Goal: Information Seeking & Learning: Learn about a topic

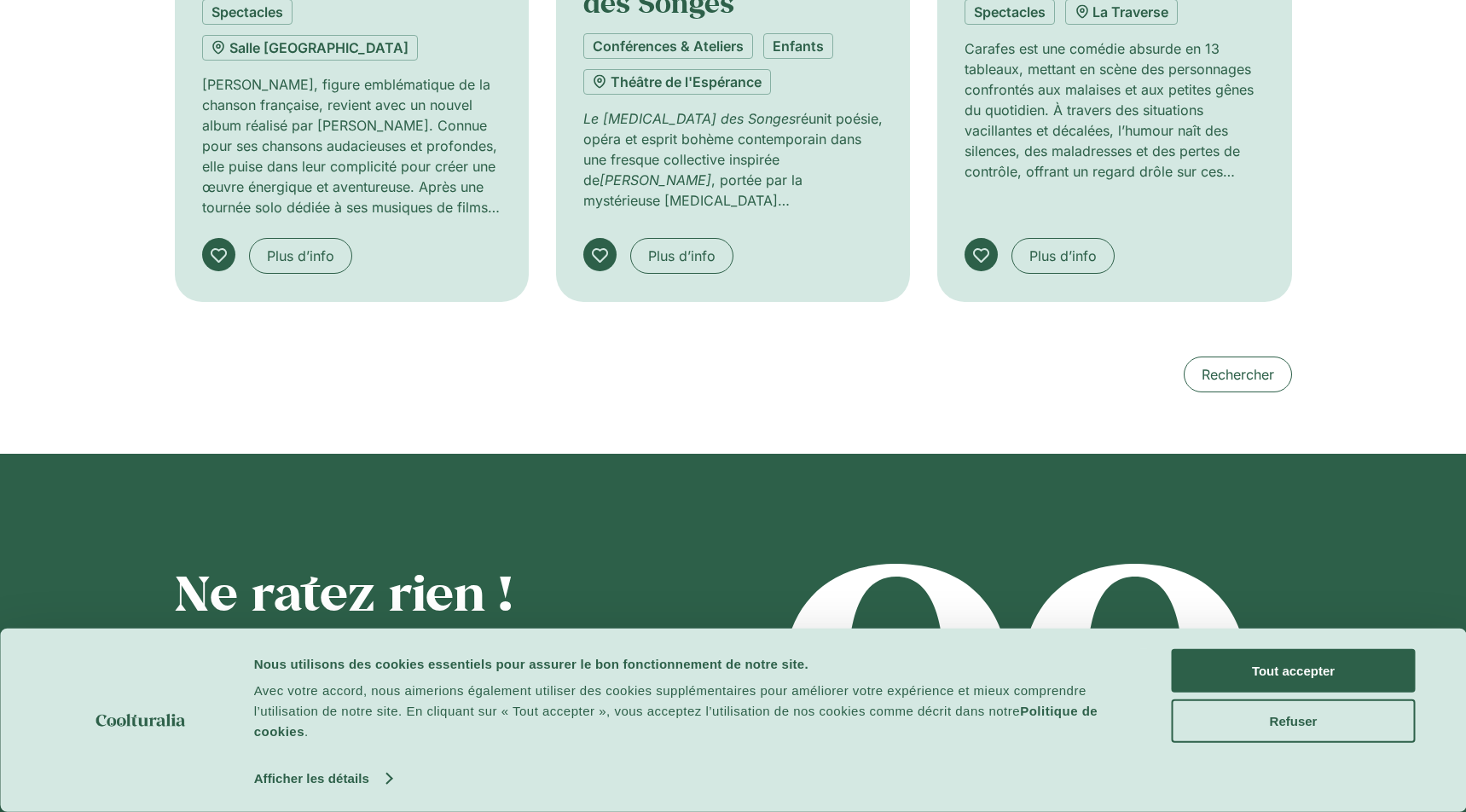
scroll to position [2098, 0]
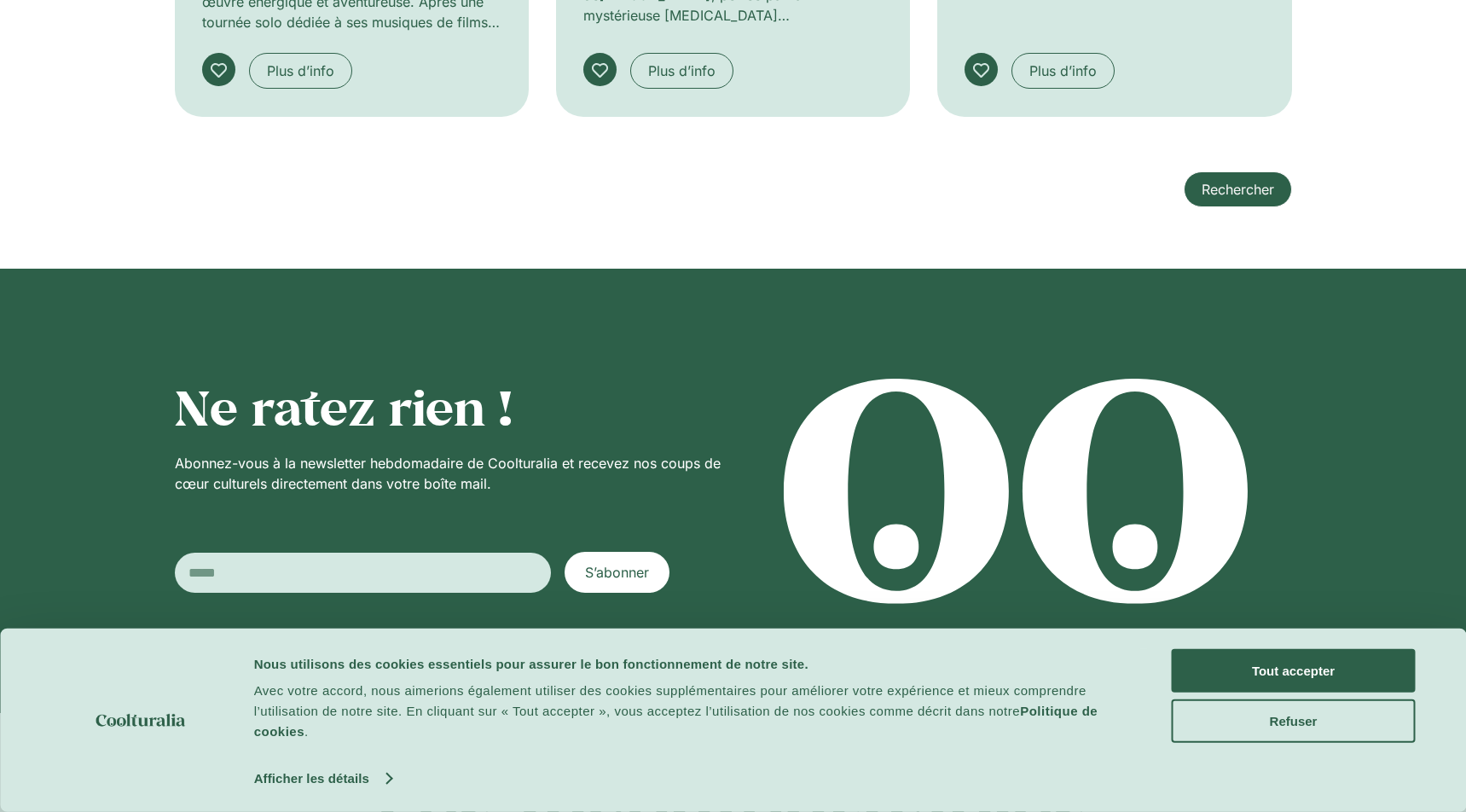
click at [1266, 171] on link "Rechercher" at bounding box center [1238, 189] width 108 height 36
click at [1243, 681] on button "Tout accepter" at bounding box center [1294, 670] width 244 height 43
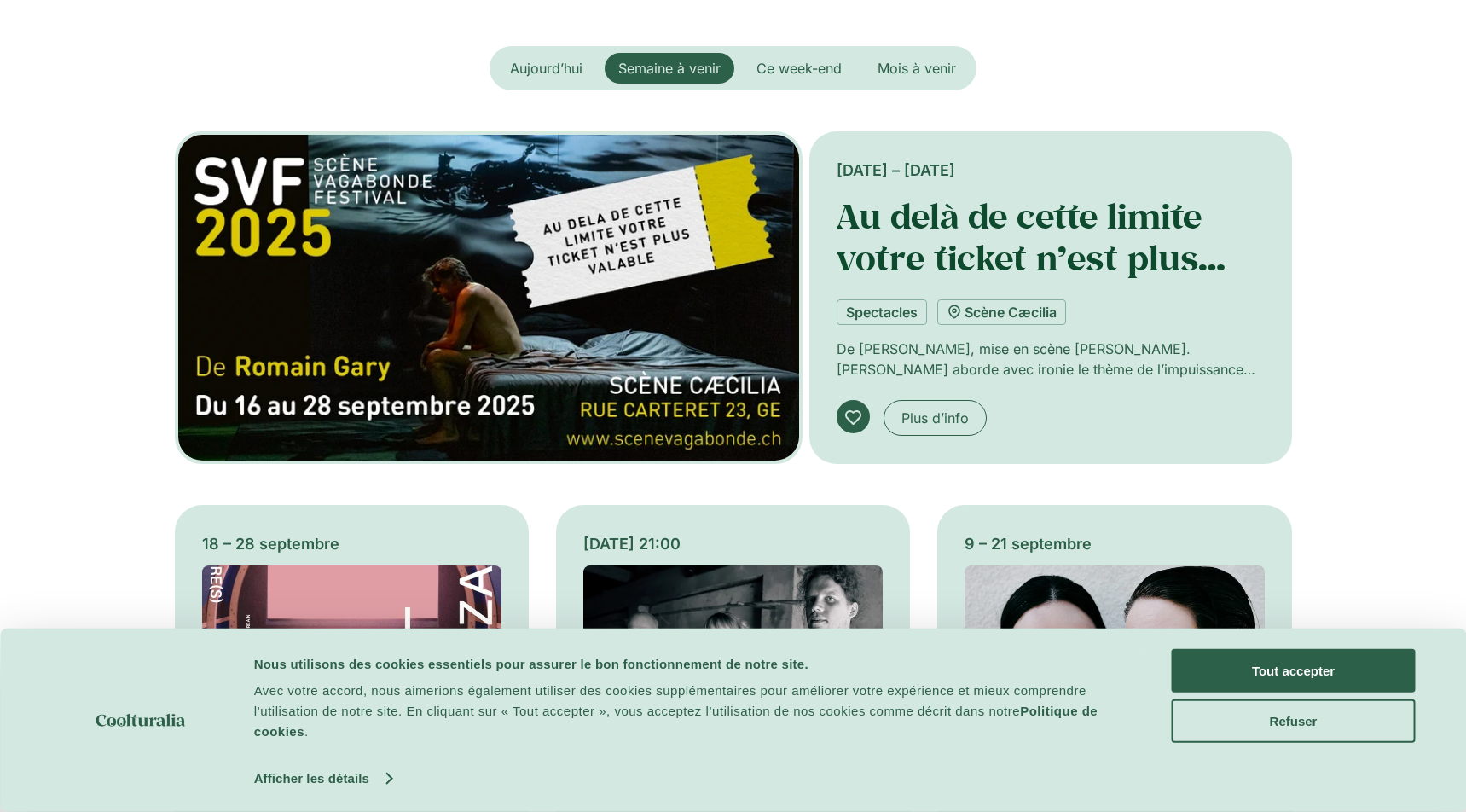
scroll to position [397, 0]
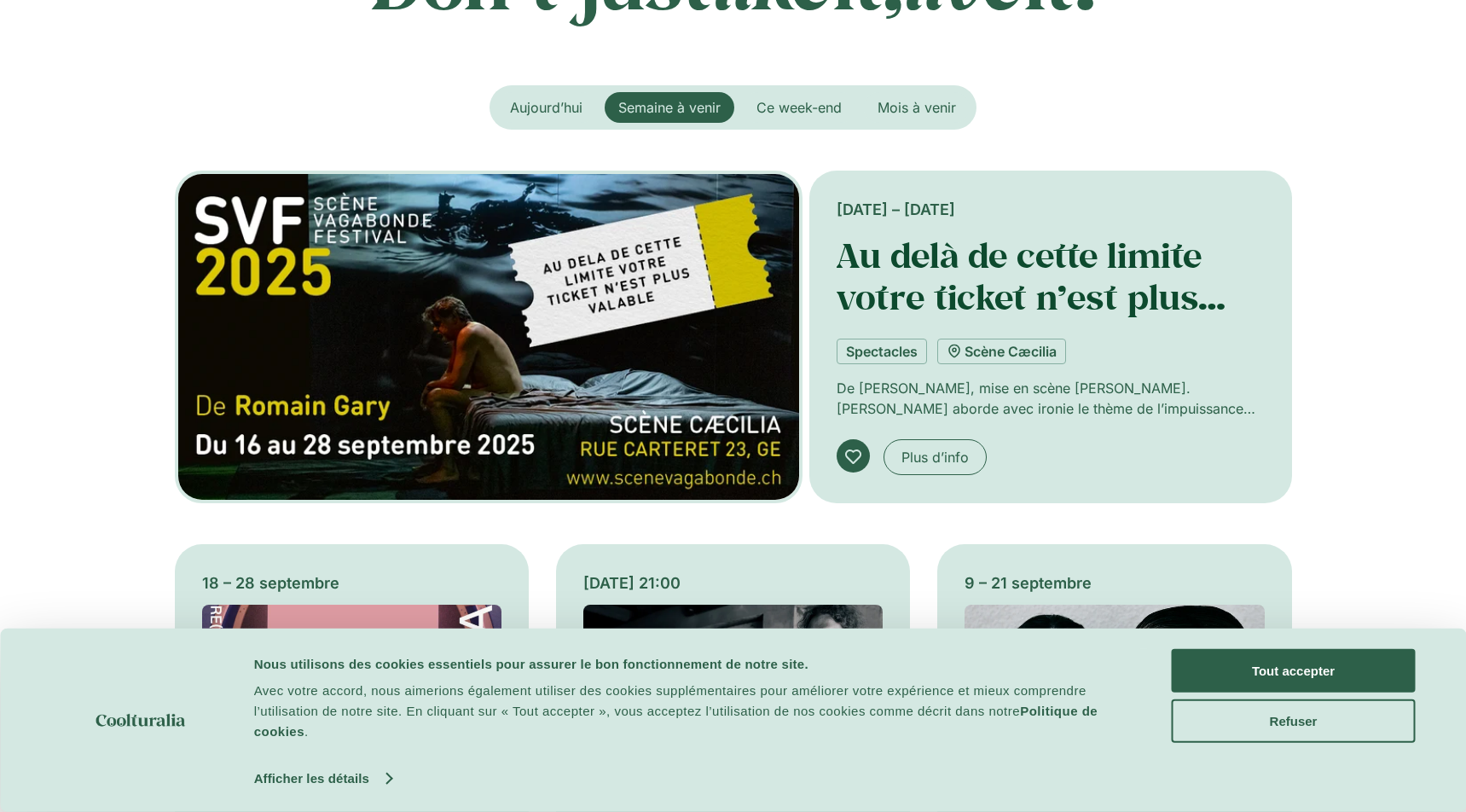
drag, startPoint x: 907, startPoint y: 111, endPoint x: 886, endPoint y: 244, distance: 134.7
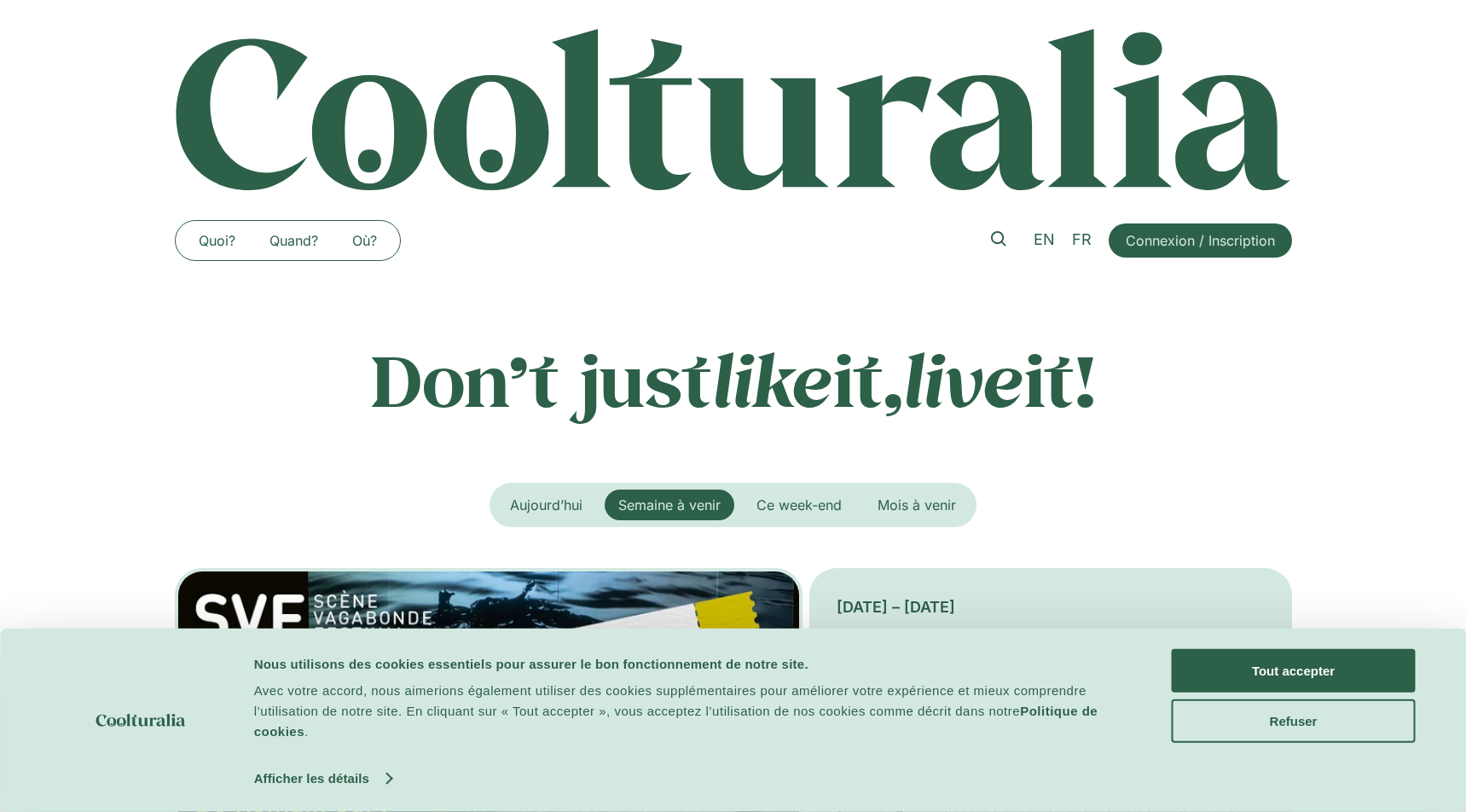
scroll to position [0, 0]
click at [995, 238] on icon at bounding box center [998, 238] width 15 height 15
click at [1327, 670] on button "Tout accepter" at bounding box center [1294, 670] width 244 height 43
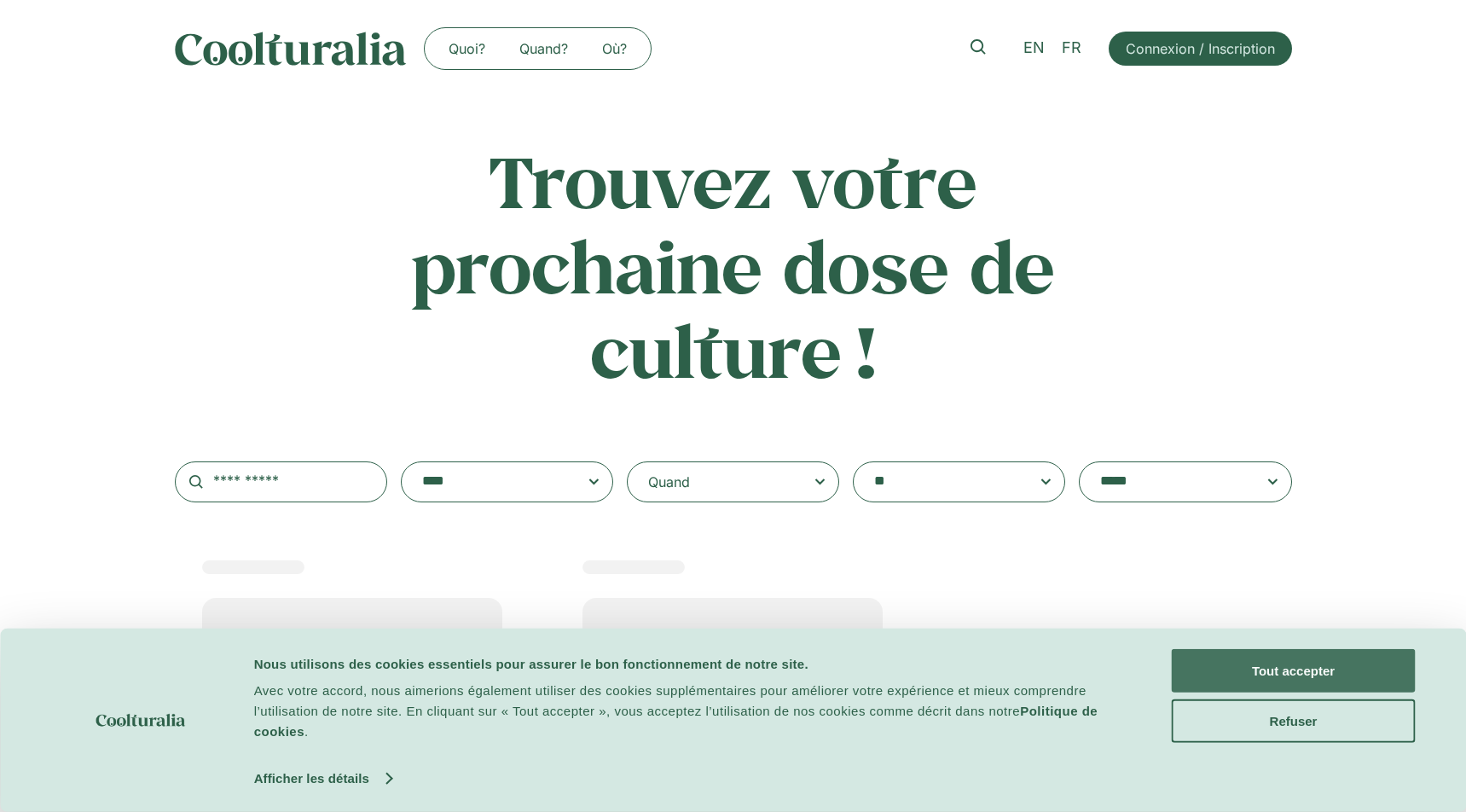
click at [1331, 667] on button "Tout accepter" at bounding box center [1294, 670] width 244 height 43
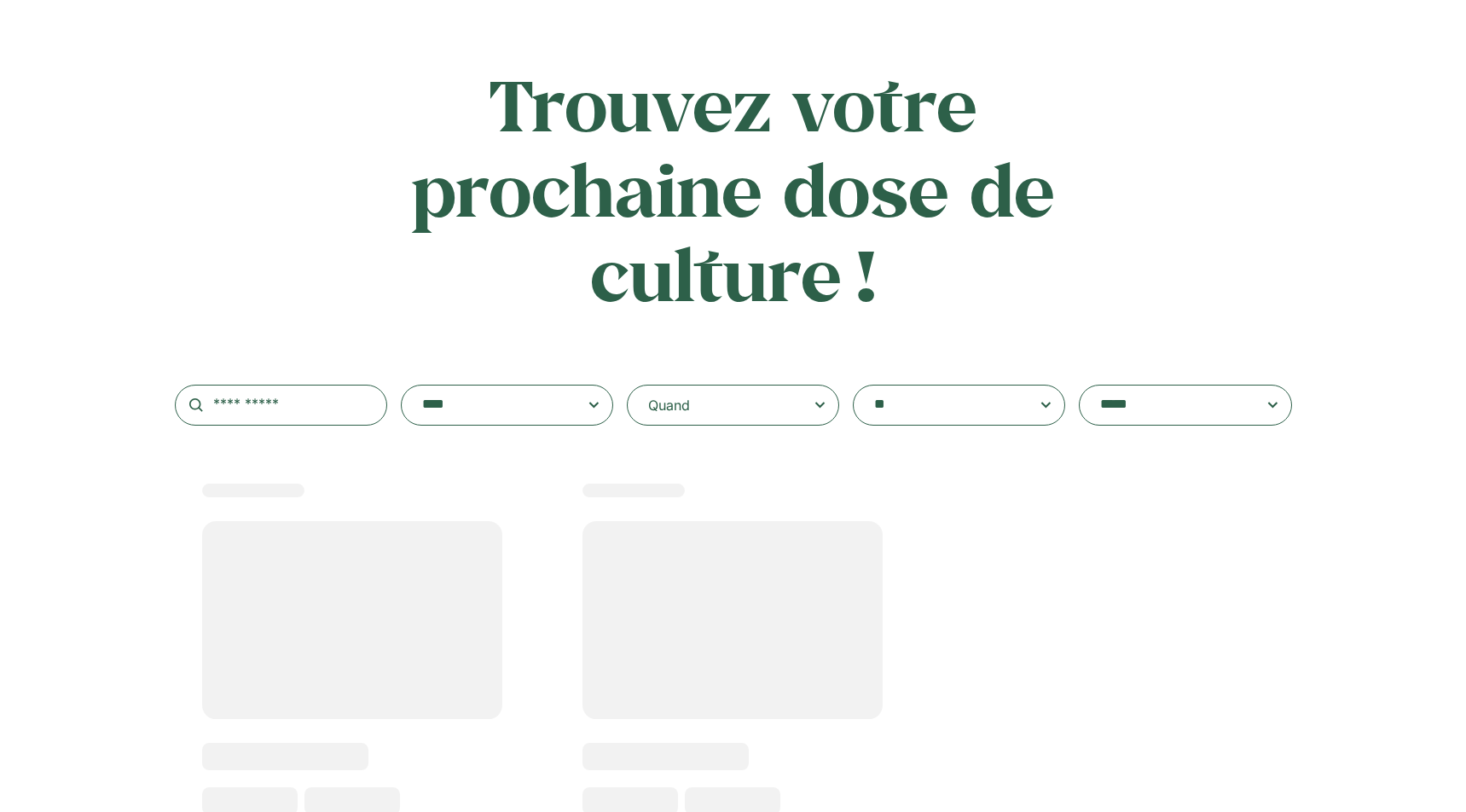
scroll to position [86, 0]
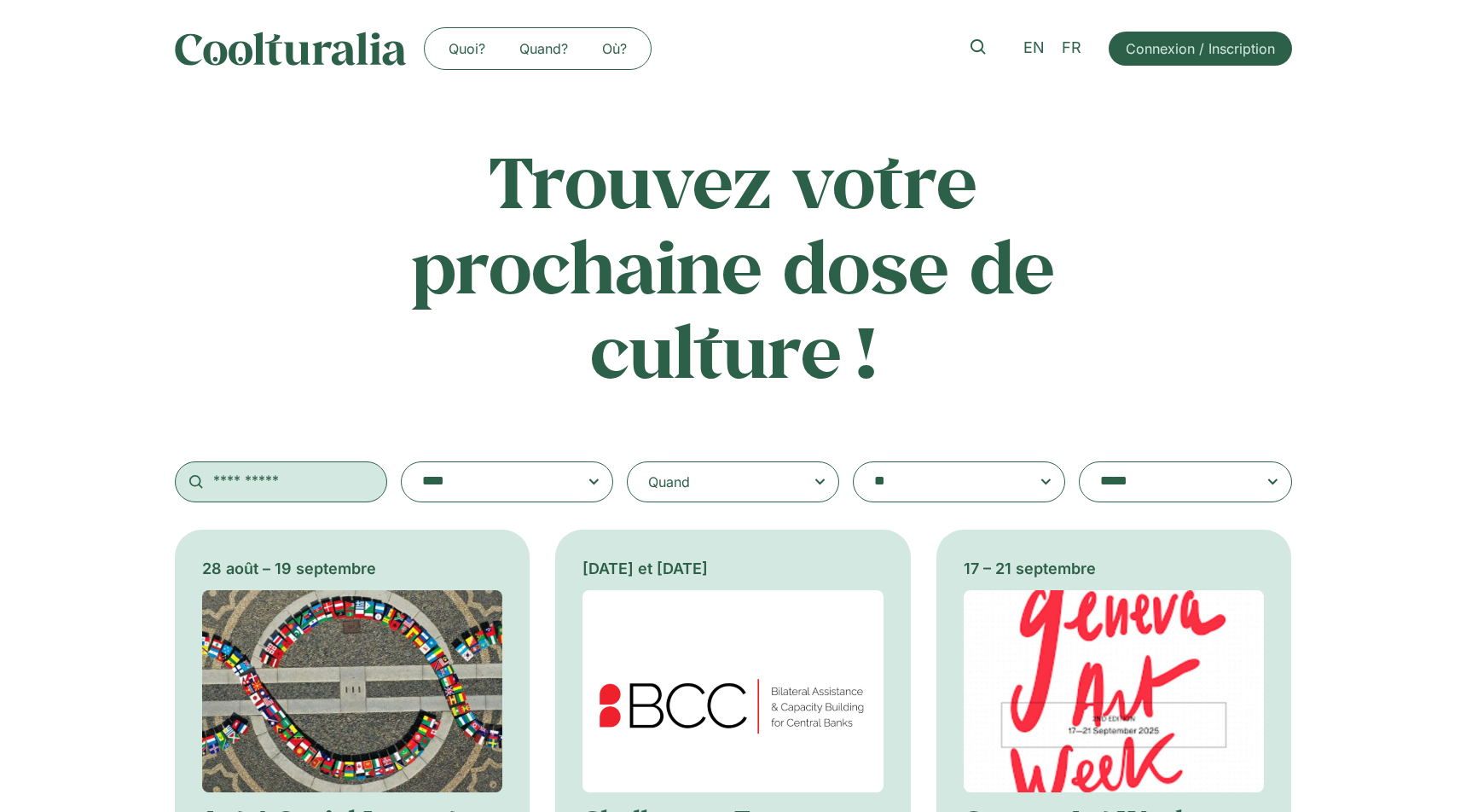
click at [345, 484] on input "text" at bounding box center [281, 481] width 212 height 41
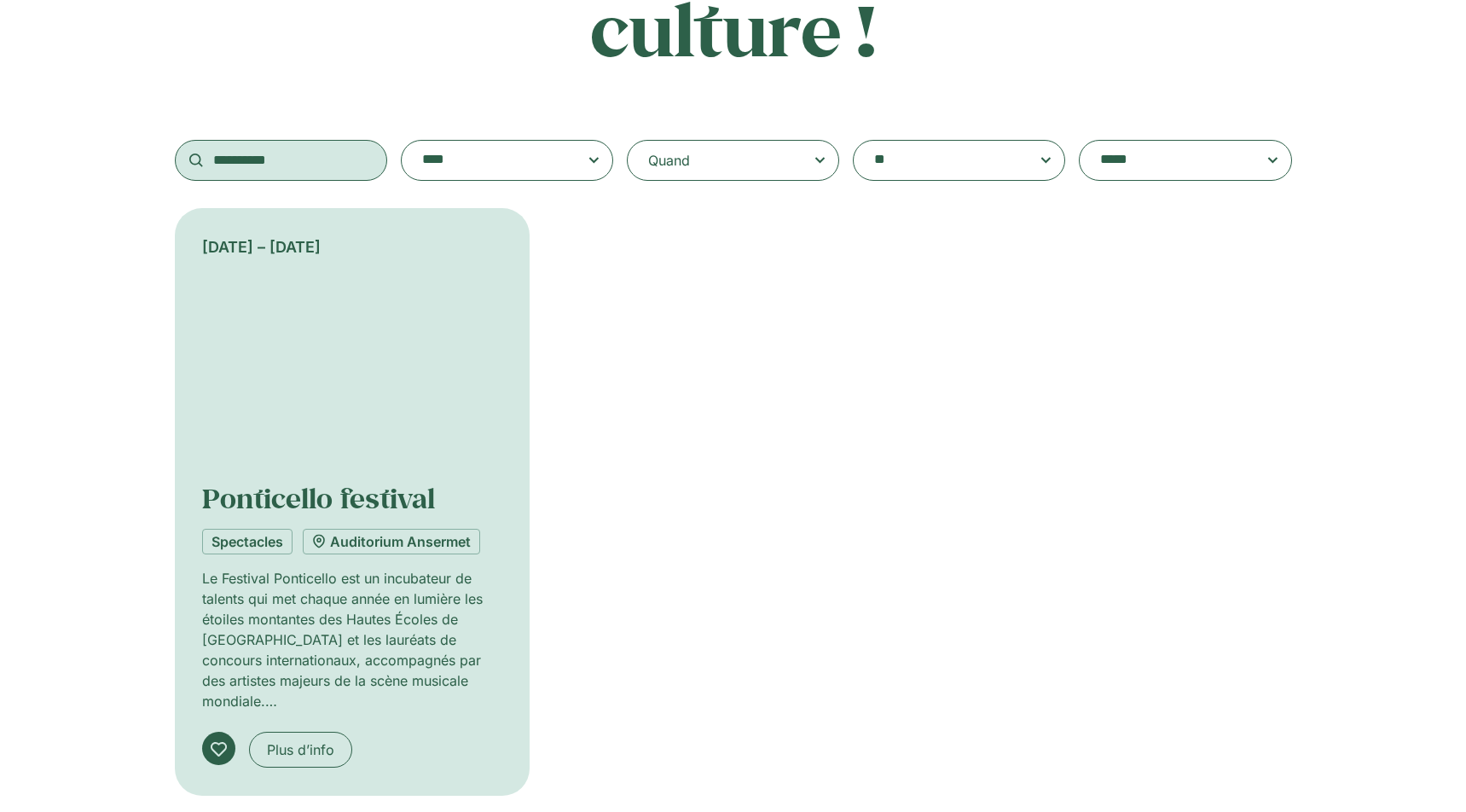
scroll to position [457, 0]
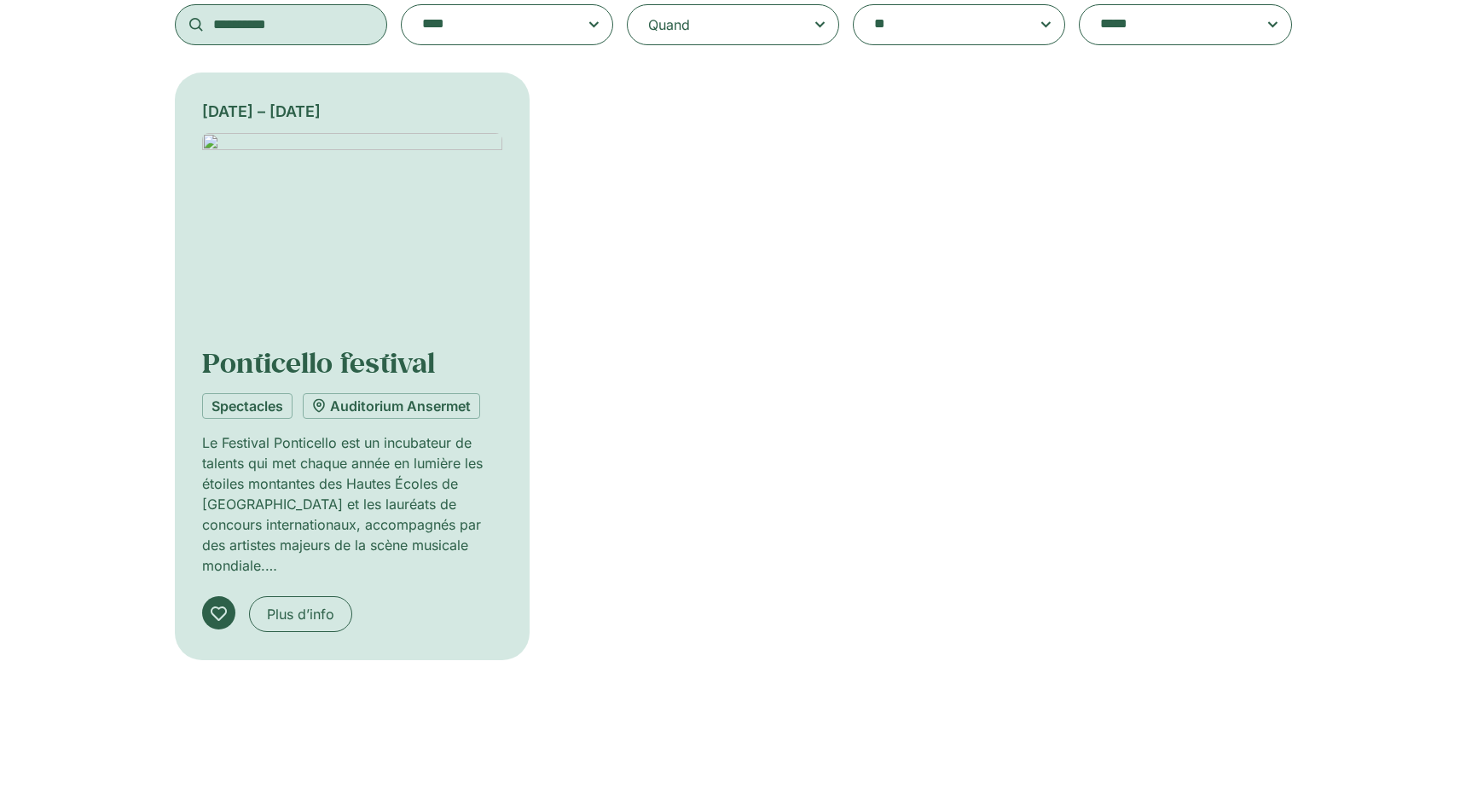
type input "**********"
click at [348, 255] on img at bounding box center [352, 234] width 301 height 202
